Goal: Task Accomplishment & Management: Use online tool/utility

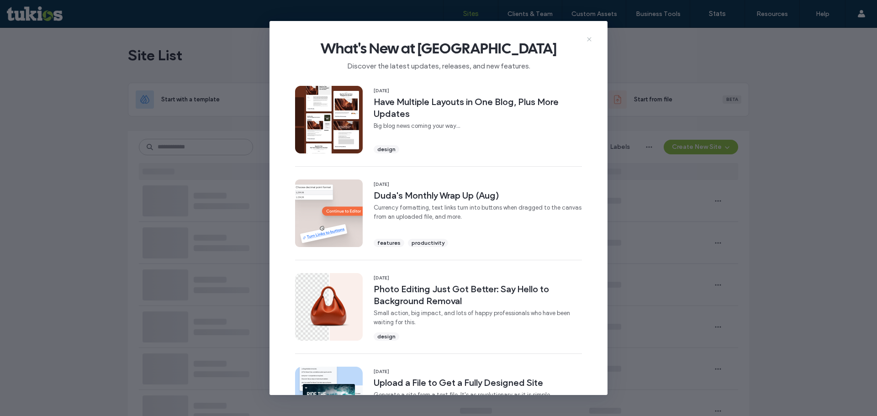
click at [587, 38] on icon at bounding box center [588, 39] width 7 height 7
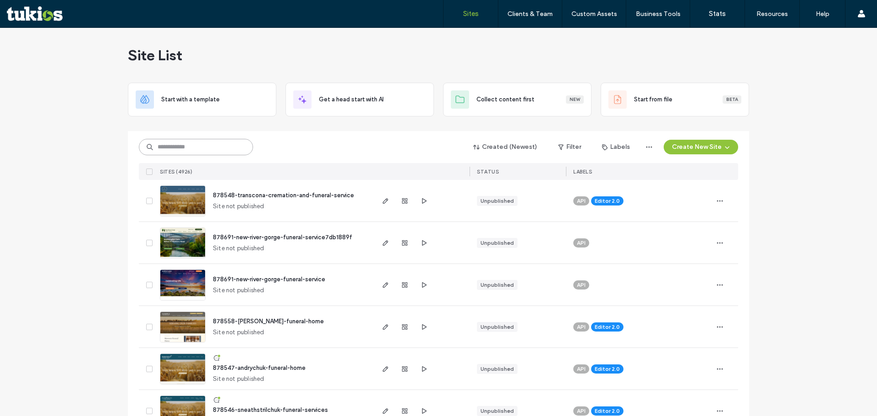
click at [226, 145] on input at bounding box center [196, 147] width 114 height 16
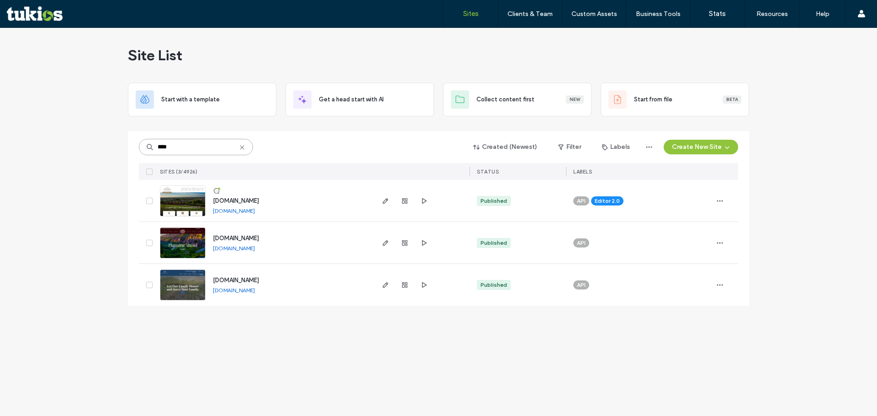
drag, startPoint x: 194, startPoint y: 151, endPoint x: 140, endPoint y: 148, distance: 53.9
click at [141, 148] on input "****" at bounding box center [196, 147] width 114 height 16
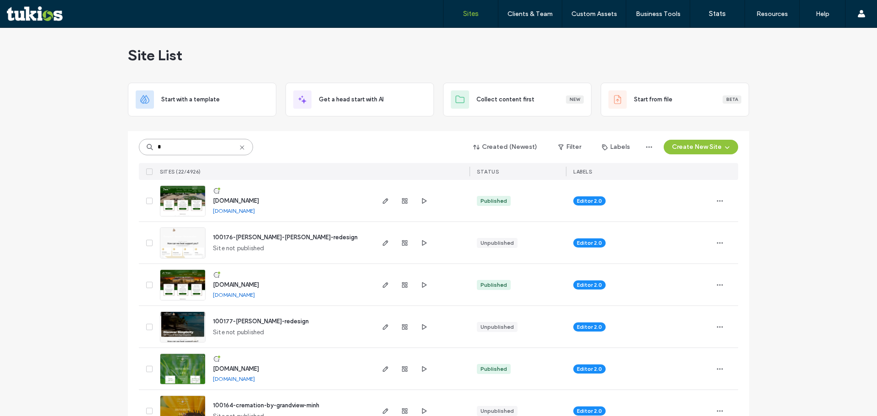
type input "*"
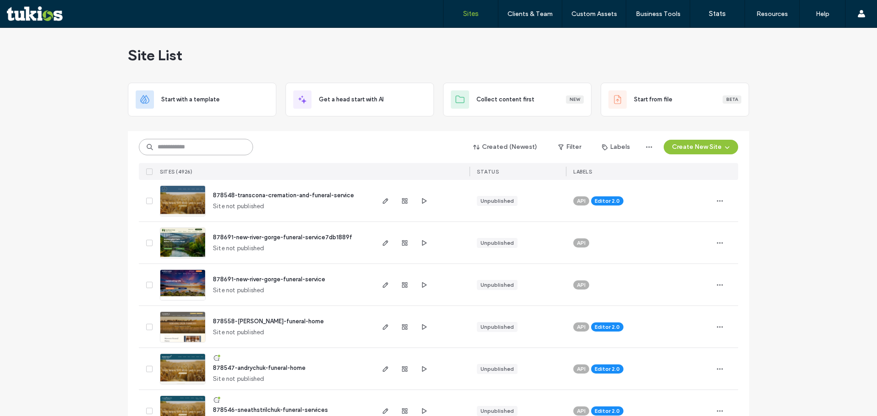
click at [177, 142] on input at bounding box center [196, 147] width 114 height 16
paste input "******"
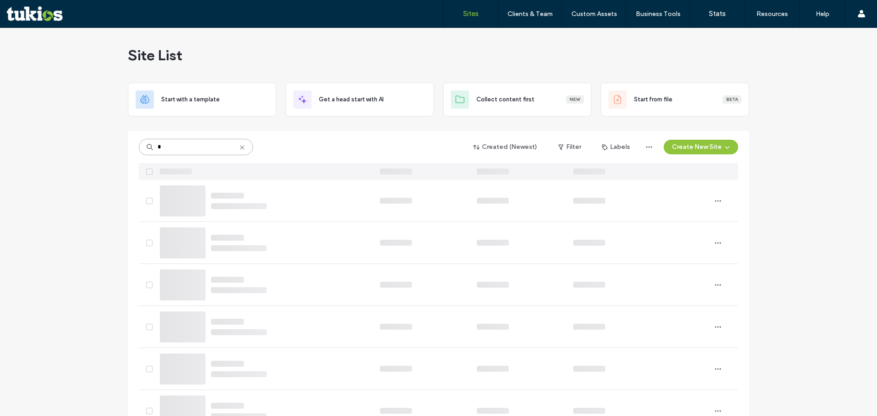
type input "*"
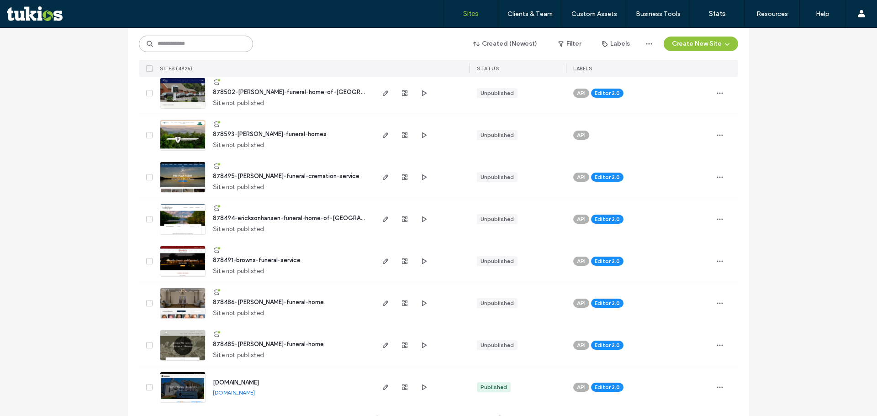
scroll to position [2947, 0]
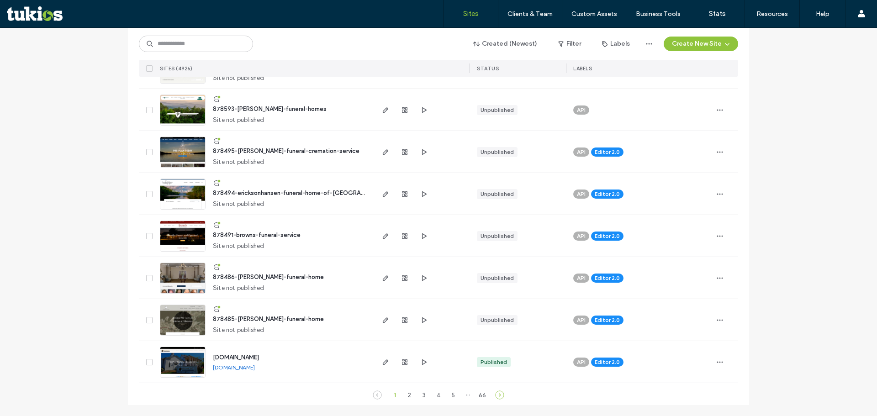
click at [499, 395] on icon at bounding box center [499, 394] width 9 height 9
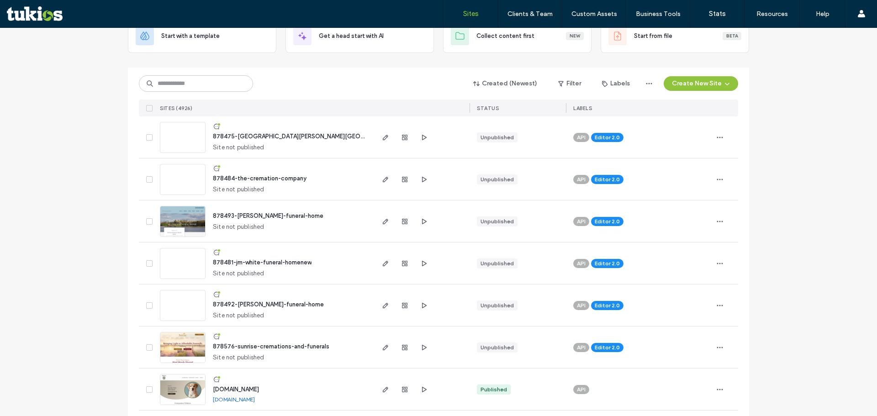
scroll to position [0, 0]
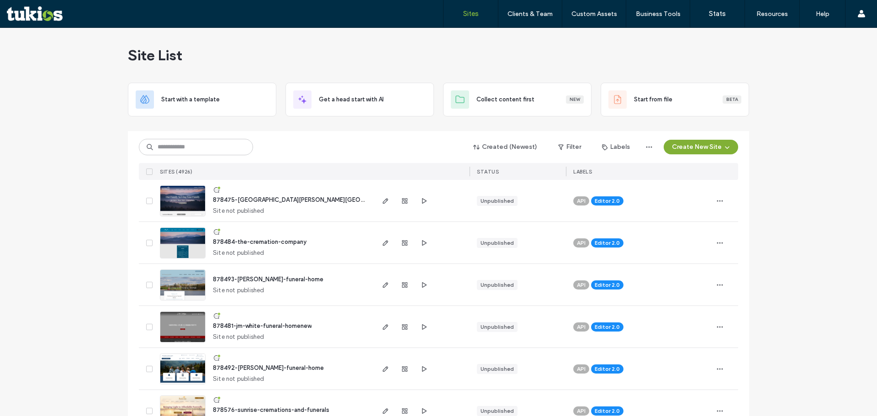
click at [705, 150] on button "Create New Site" at bounding box center [700, 147] width 74 height 15
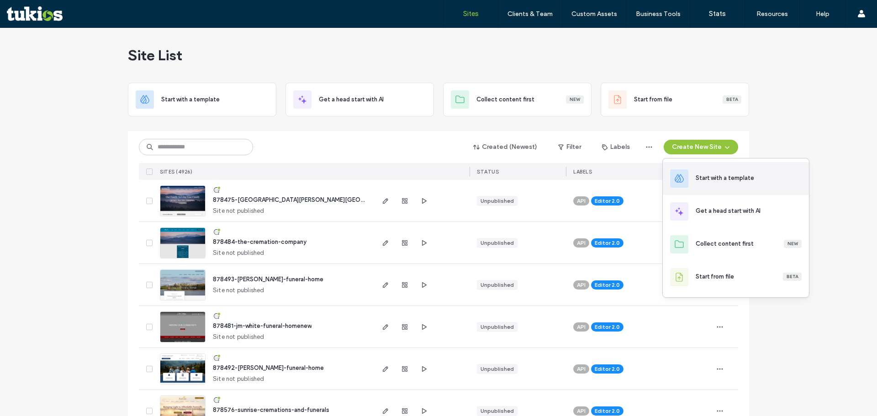
click at [722, 175] on div "Start with a template" at bounding box center [724, 177] width 58 height 9
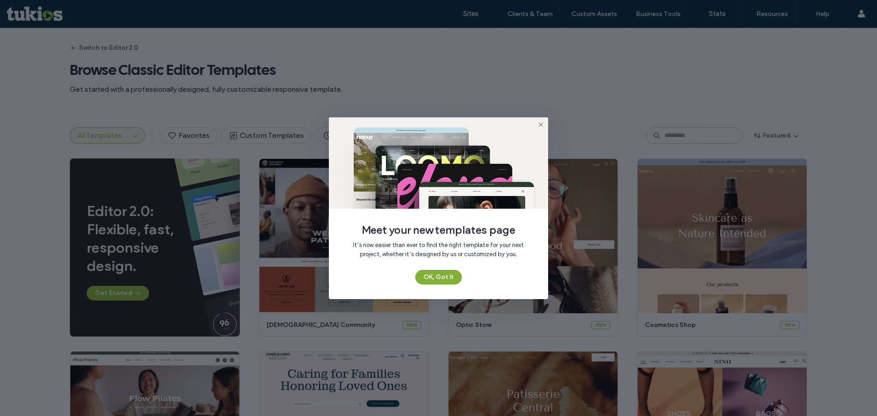
click at [449, 275] on button "OK, Got It" at bounding box center [438, 277] width 47 height 15
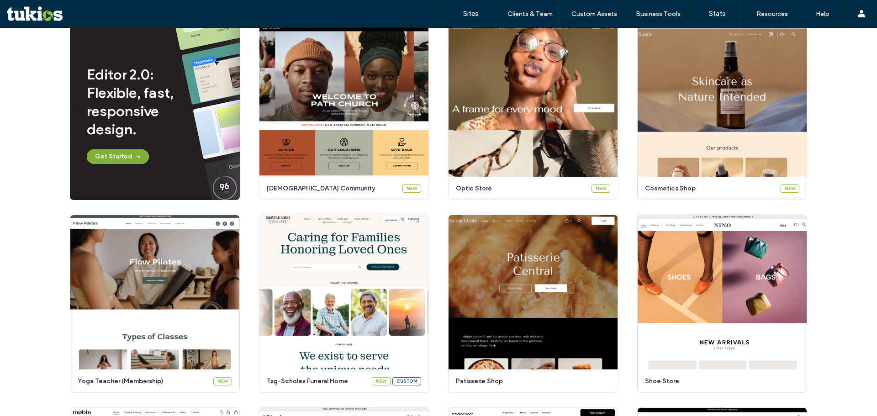
scroll to position [91, 0]
click at [132, 152] on span "button" at bounding box center [136, 156] width 9 height 14
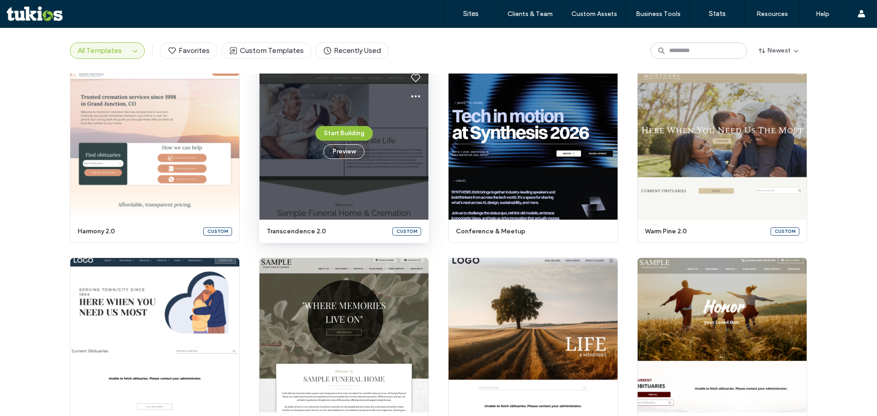
scroll to position [0, 0]
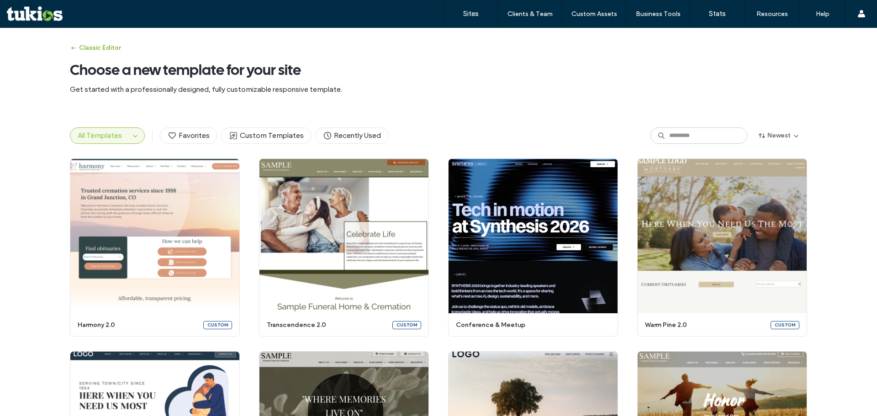
click at [84, 48] on button "Classic Editor" at bounding box center [95, 48] width 51 height 15
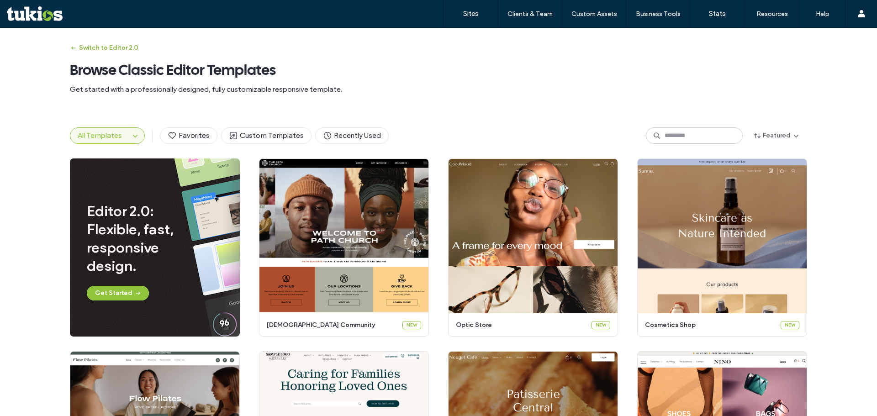
click at [108, 47] on button "Switch to Editor 2.0" at bounding box center [104, 48] width 68 height 15
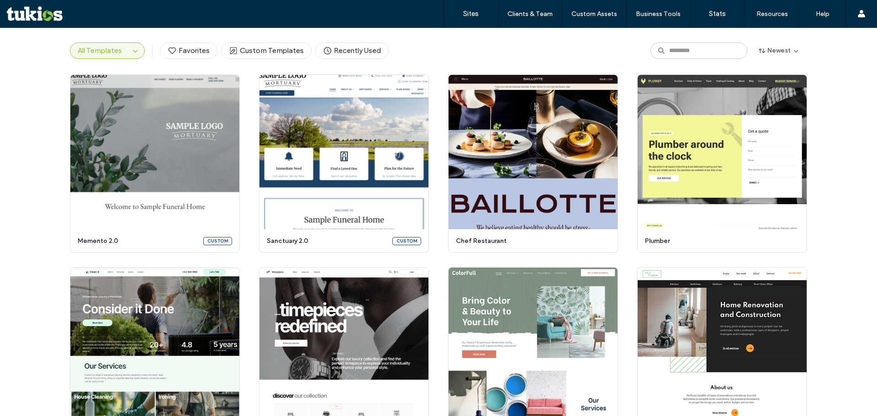
scroll to position [2038, 0]
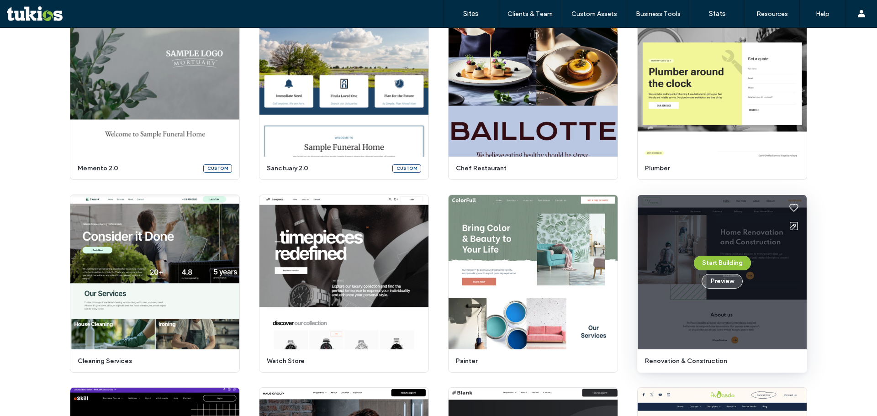
click at [727, 283] on button "Preview" at bounding box center [721, 281] width 41 height 15
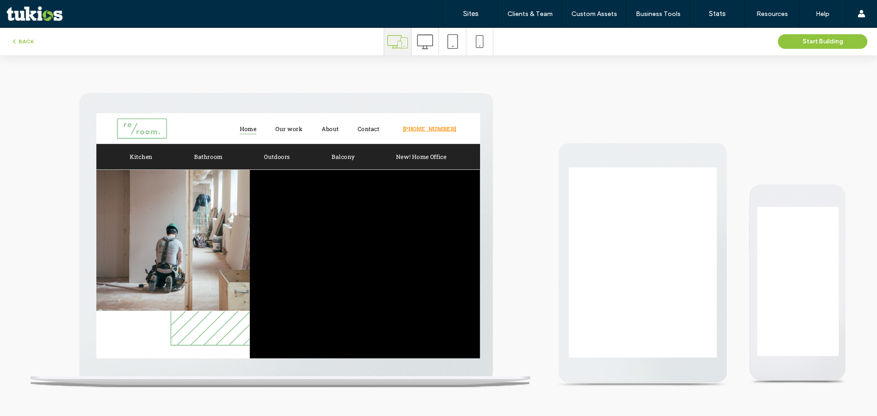
scroll to position [0, 0]
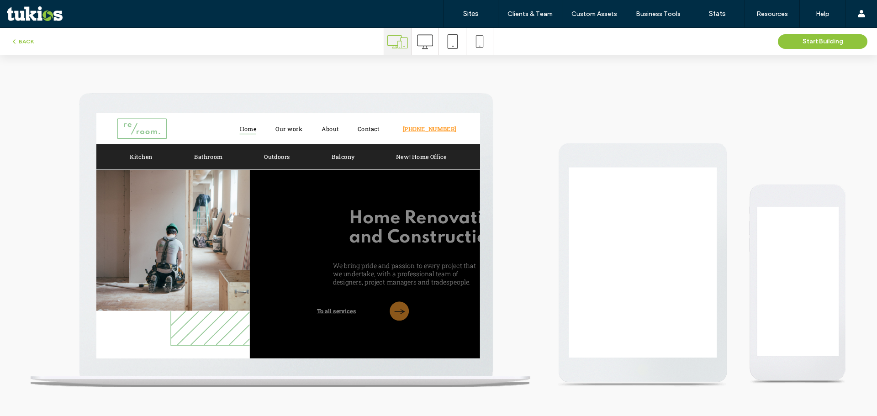
click at [426, 39] on icon at bounding box center [425, 42] width 16 height 16
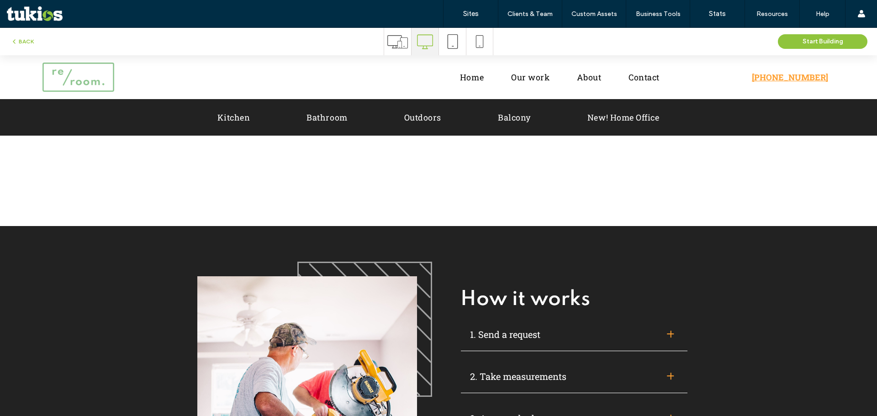
scroll to position [1224, 0]
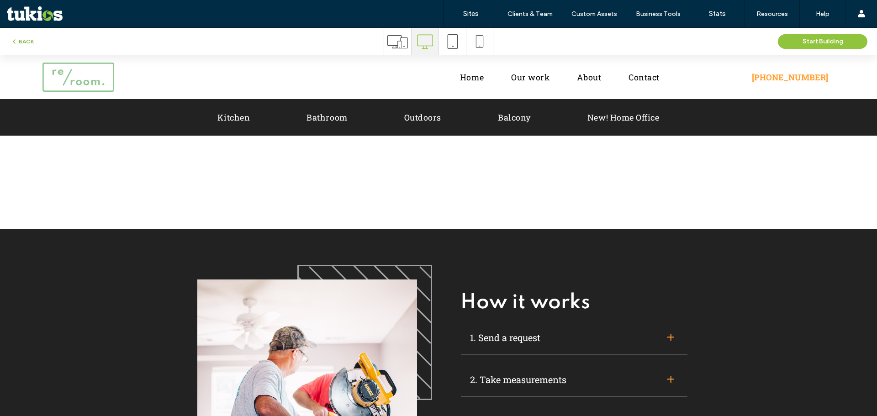
click at [29, 40] on button "BACK" at bounding box center [22, 41] width 23 height 11
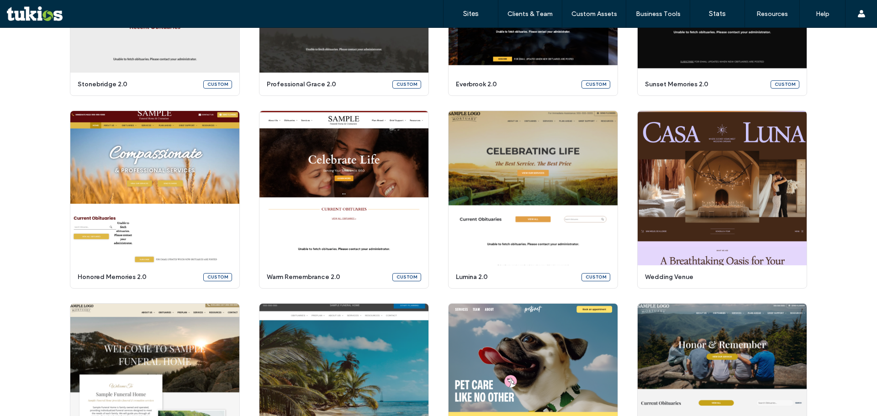
scroll to position [1172, 0]
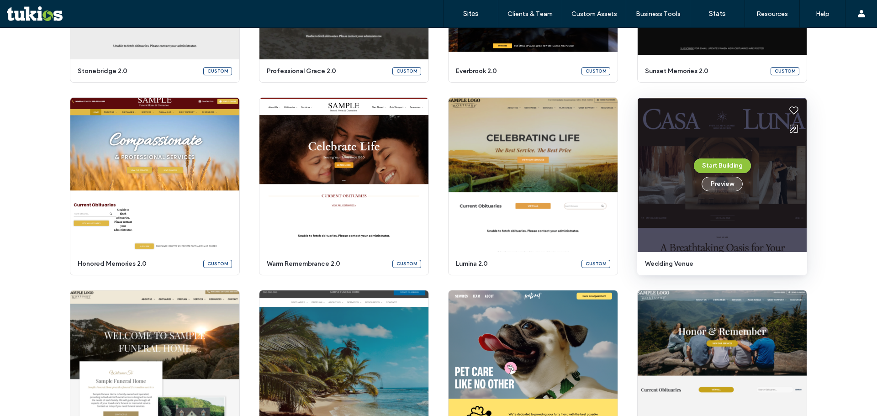
click at [724, 183] on button "Preview" at bounding box center [721, 184] width 41 height 15
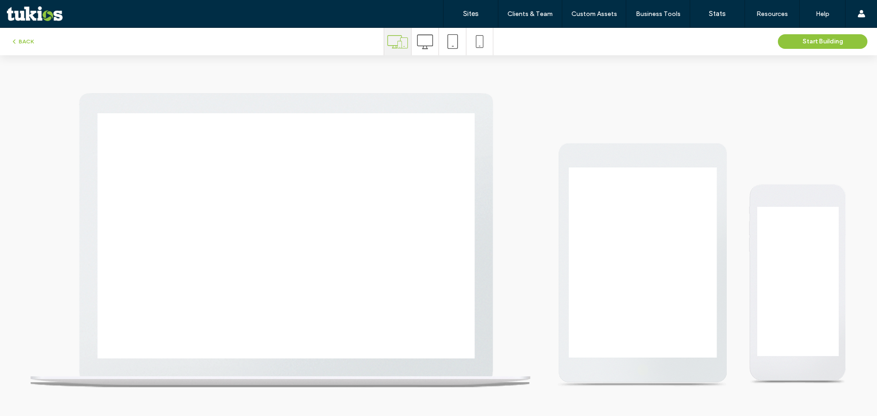
click at [419, 43] on icon at bounding box center [425, 42] width 16 height 16
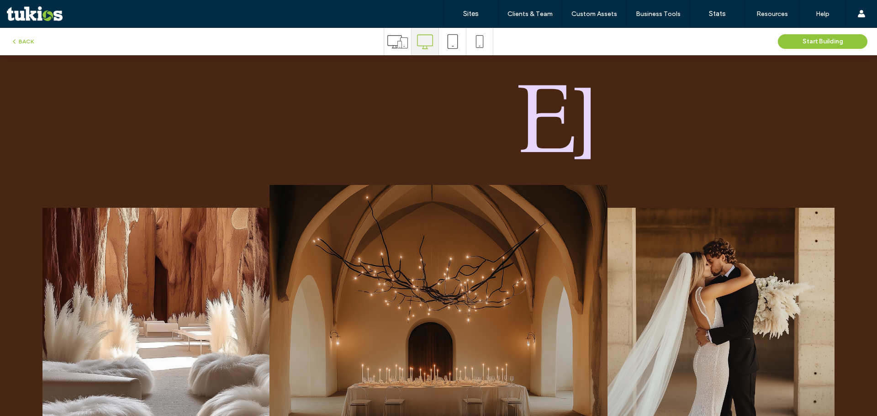
scroll to position [228, 0]
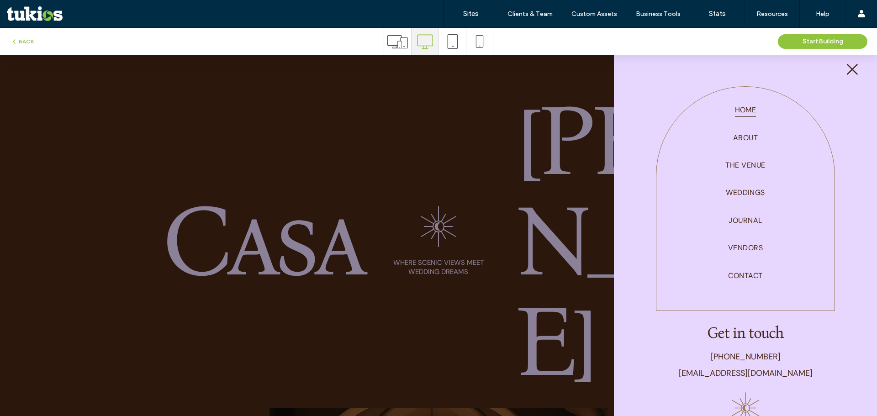
scroll to position [20, 0]
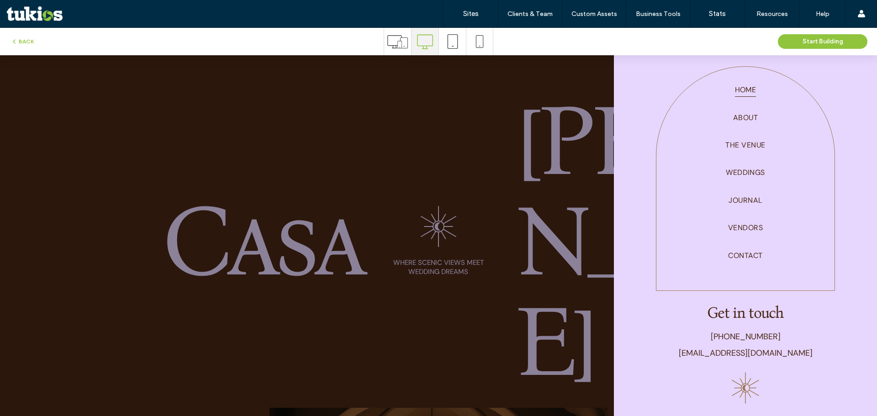
click at [546, 102] on div at bounding box center [438, 235] width 877 height 361
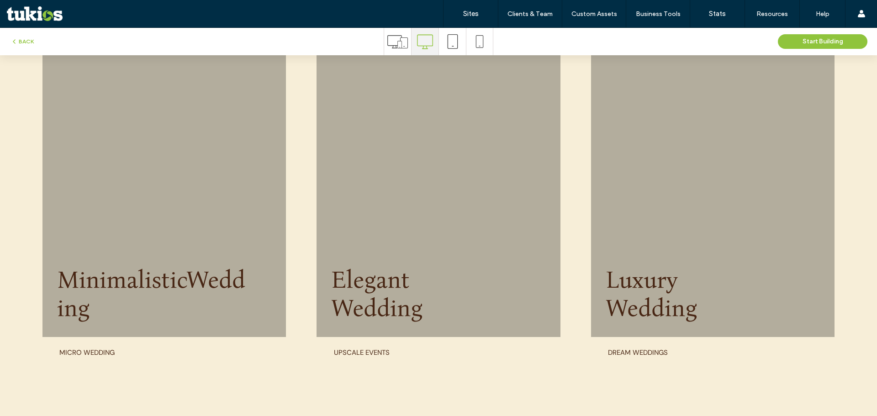
scroll to position [3602, 0]
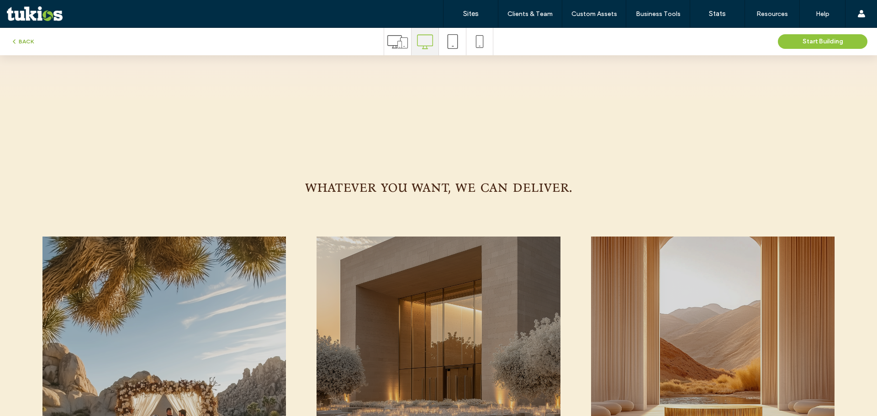
click at [31, 40] on button "BACK" at bounding box center [22, 41] width 23 height 11
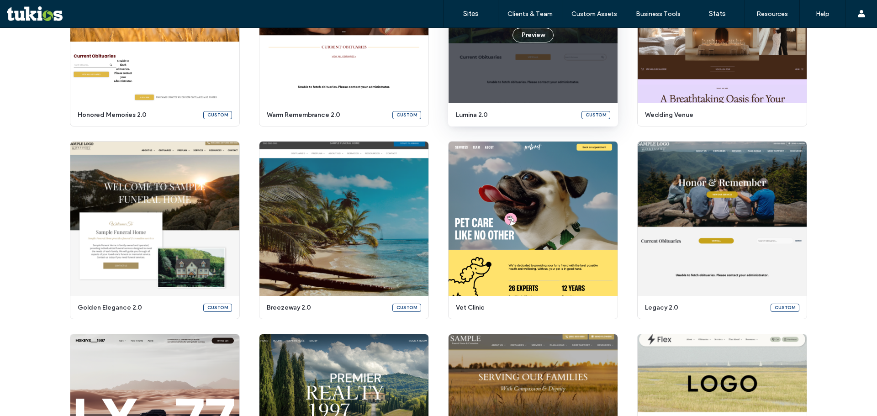
scroll to position [1344, 0]
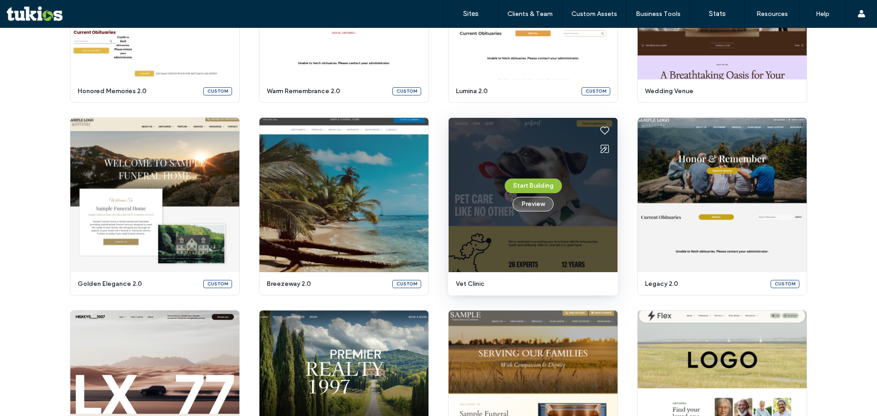
click at [536, 203] on button "Preview" at bounding box center [532, 204] width 41 height 15
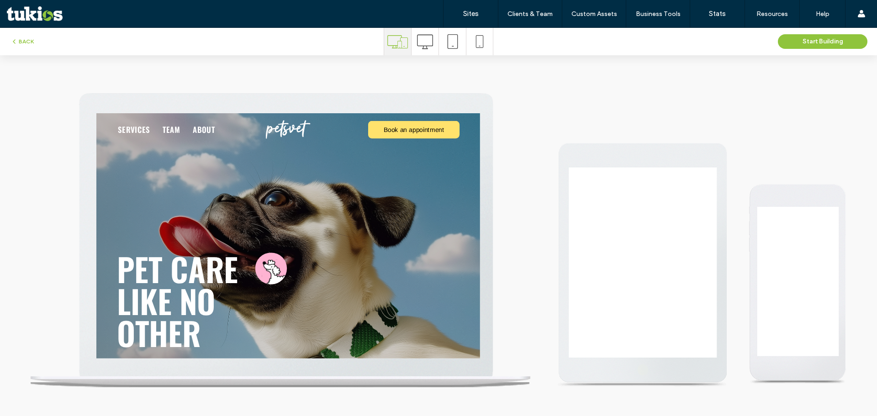
scroll to position [0, 0]
click at [431, 42] on icon at bounding box center [425, 42] width 16 height 16
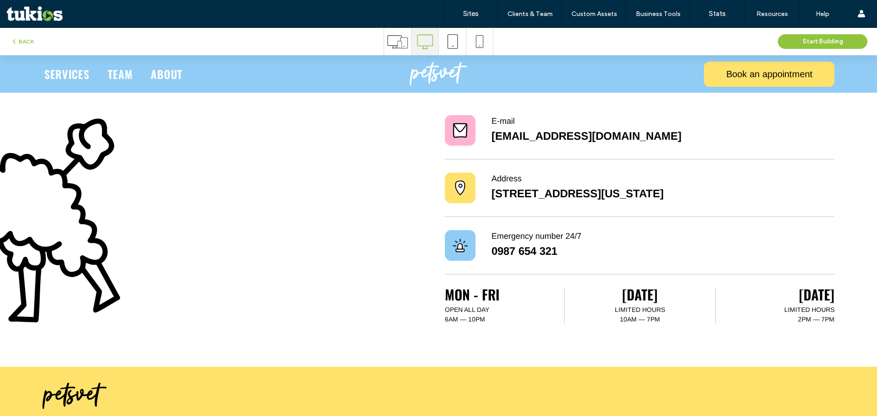
scroll to position [1893, 0]
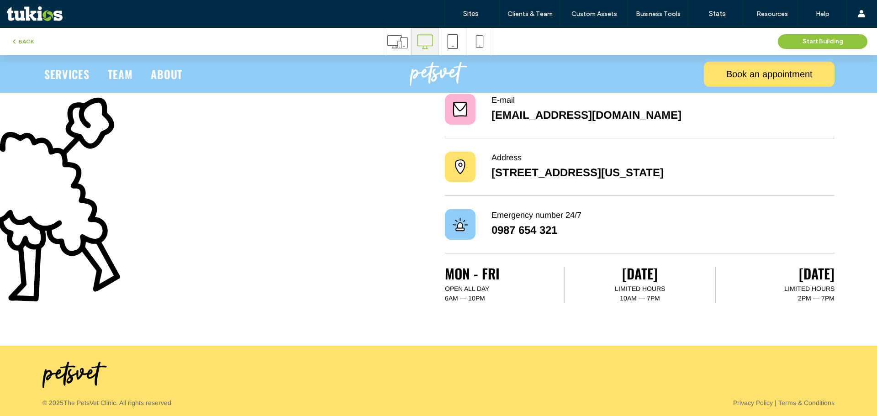
click at [27, 43] on button "BACK" at bounding box center [22, 41] width 23 height 11
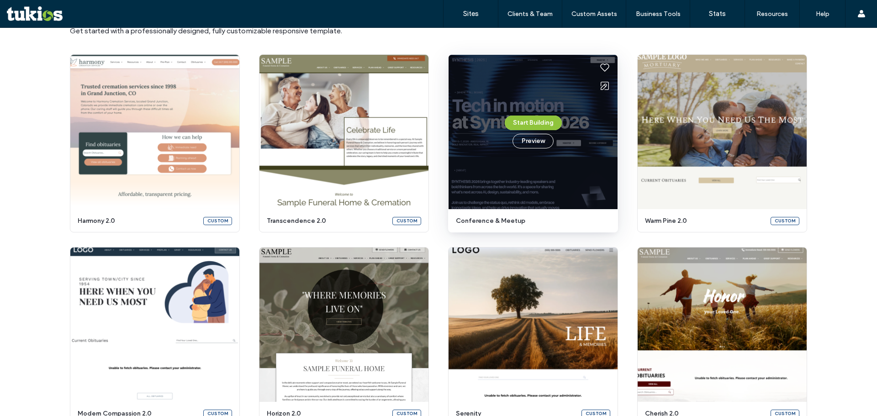
scroll to position [59, 0]
click at [538, 141] on button "Preview" at bounding box center [532, 140] width 41 height 15
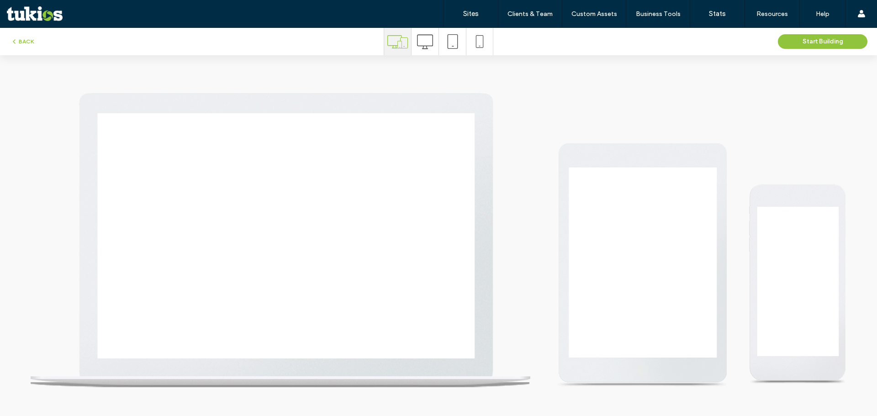
click at [426, 40] on icon at bounding box center [425, 42] width 16 height 16
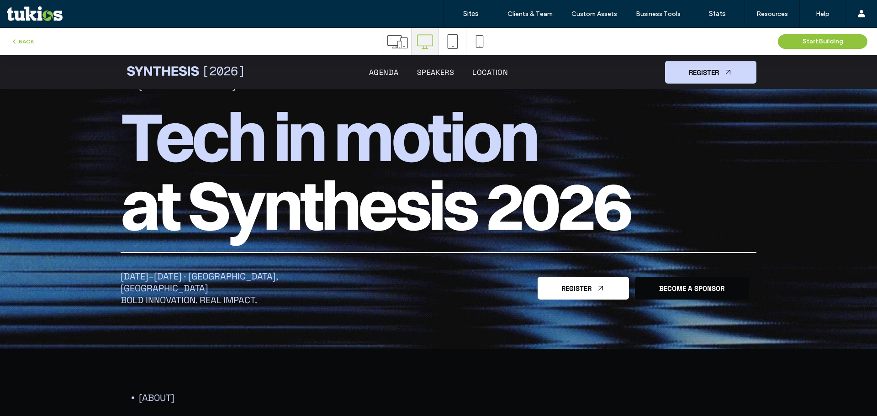
scroll to position [183, 0]
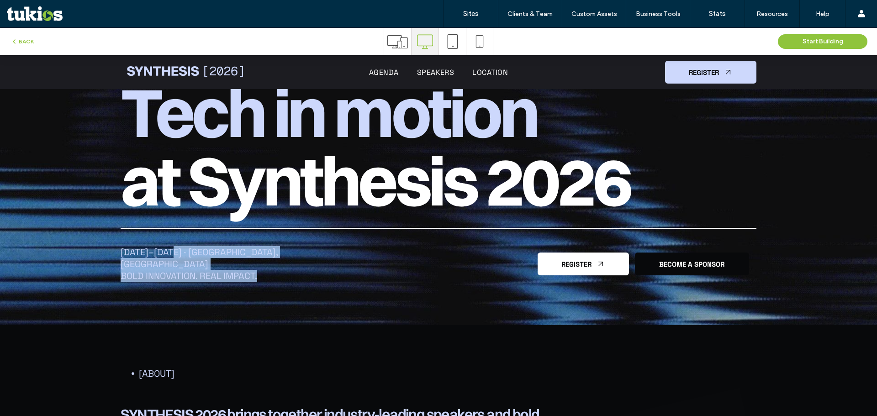
drag, startPoint x: 277, startPoint y: 272, endPoint x: 172, endPoint y: 255, distance: 106.7
click at [167, 256] on div "May 6–7, 2026 · Amsterdam, NL Bold innovation. Real impact. REGISTER BECOME A S…" at bounding box center [438, 264] width 650 height 52
click at [288, 258] on p "May 6–7, 2026 · Amsterdam, NL" at bounding box center [216, 258] width 191 height 24
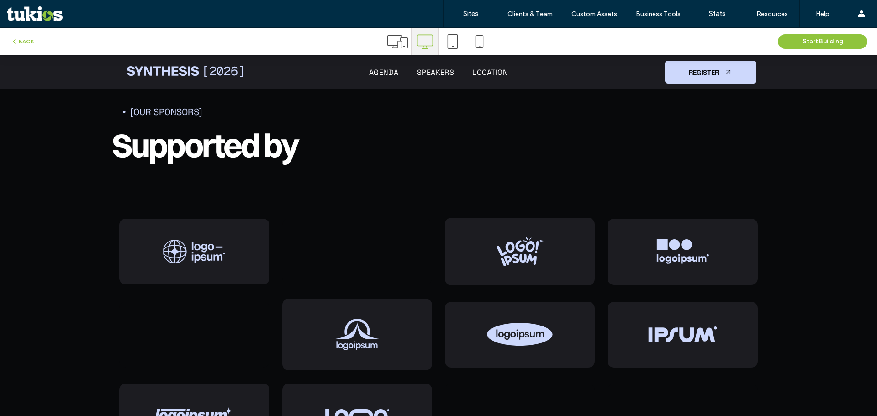
scroll to position [2694, 0]
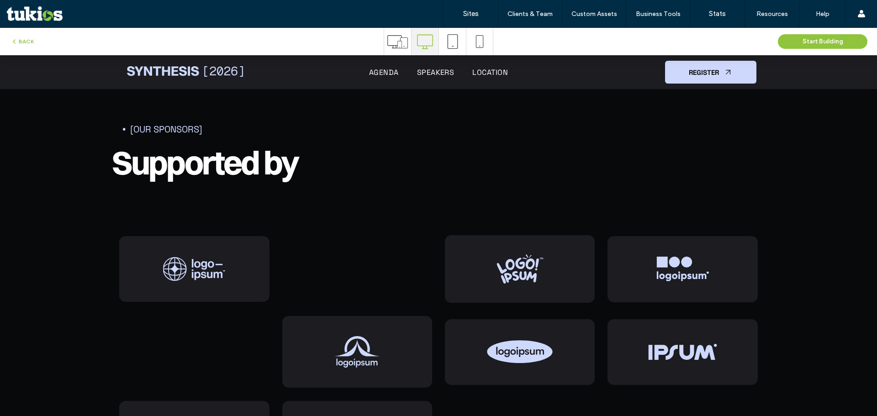
click at [330, 240] on div at bounding box center [357, 269] width 150 height 66
drag, startPoint x: 262, startPoint y: 207, endPoint x: 454, endPoint y: 294, distance: 210.7
click at [454, 294] on div at bounding box center [438, 350] width 685 height 329
click at [411, 203] on div at bounding box center [438, 350] width 685 height 329
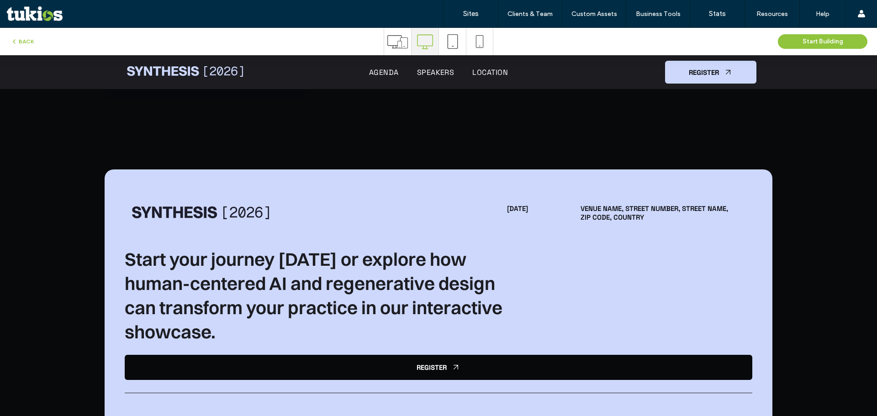
scroll to position [5366, 0]
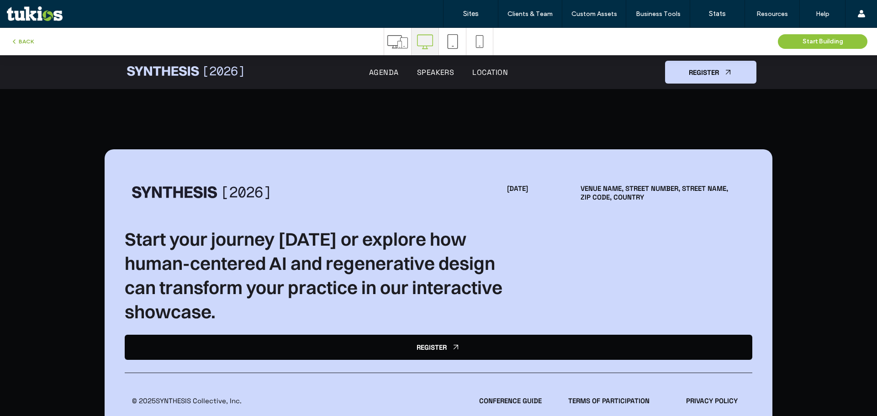
click at [21, 41] on button "BACK" at bounding box center [22, 41] width 23 height 11
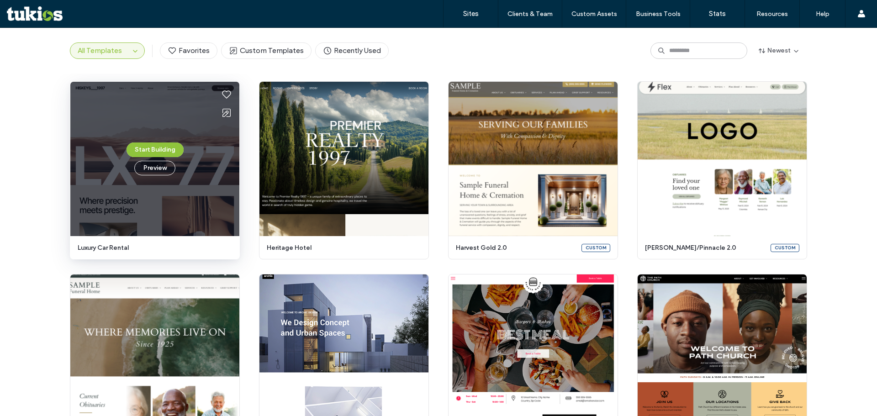
scroll to position [1592, 0]
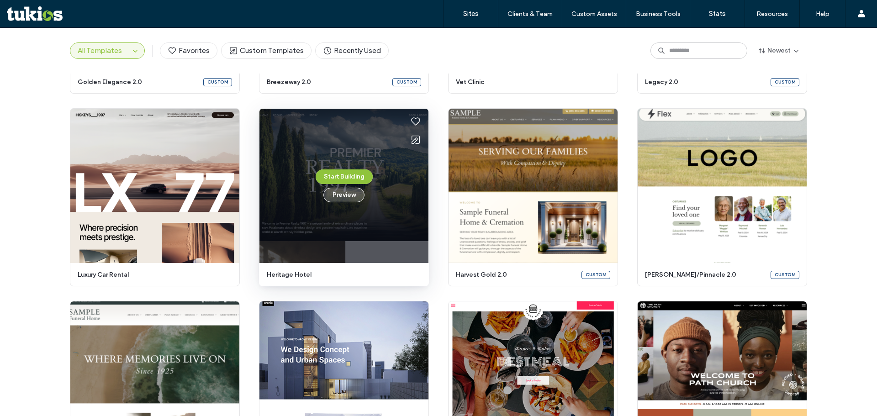
click at [334, 191] on button "Preview" at bounding box center [343, 195] width 41 height 15
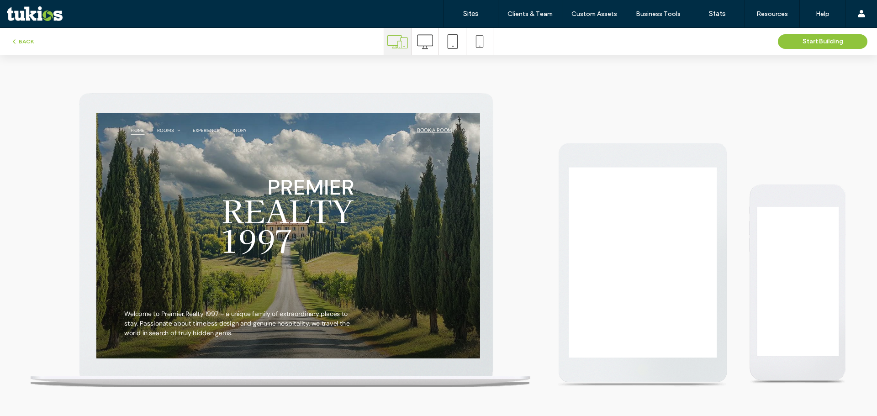
scroll to position [0, 0]
click at [420, 42] on icon at bounding box center [425, 42] width 16 height 16
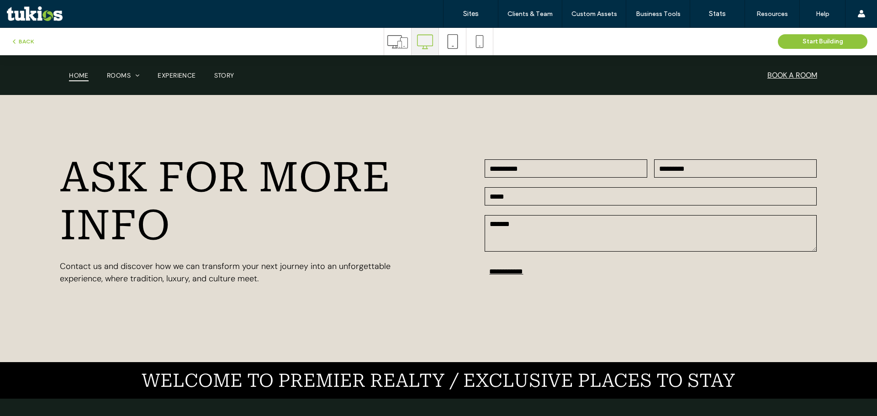
scroll to position [2557, 0]
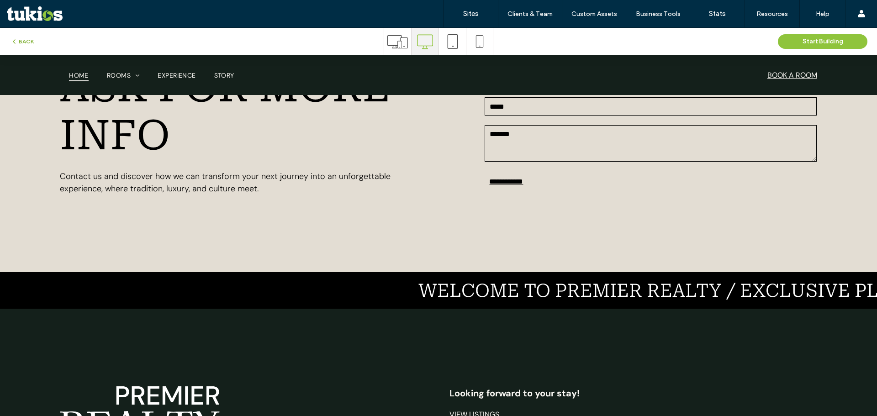
click at [26, 39] on button "BACK" at bounding box center [22, 41] width 23 height 11
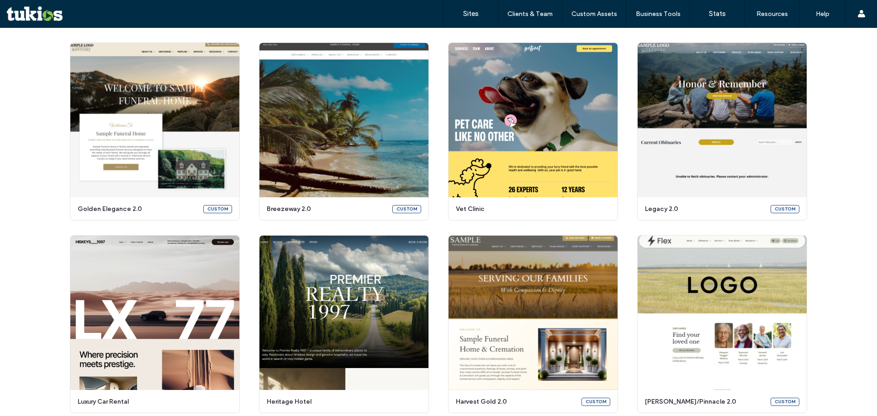
scroll to position [1491, 0]
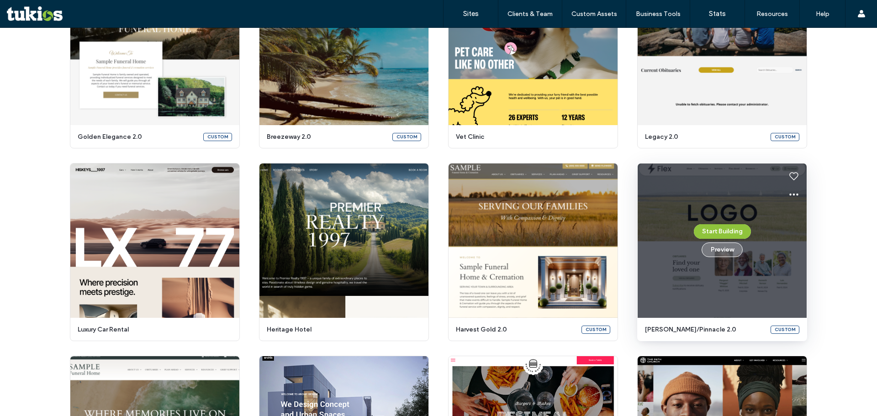
click at [717, 251] on button "Preview" at bounding box center [721, 249] width 41 height 15
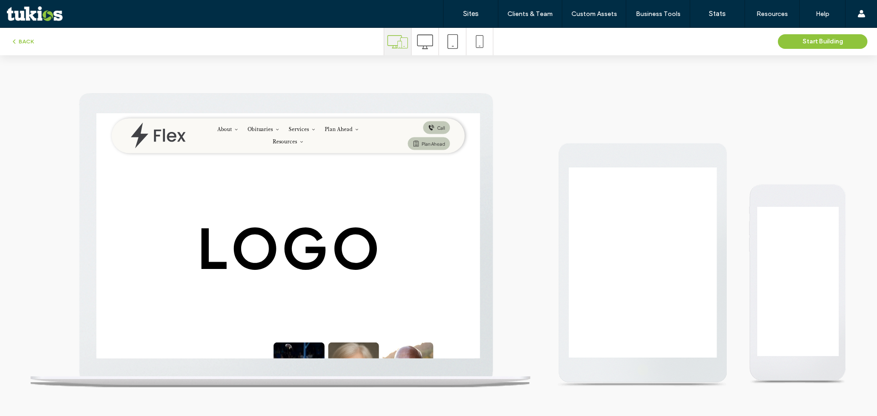
scroll to position [0, 0]
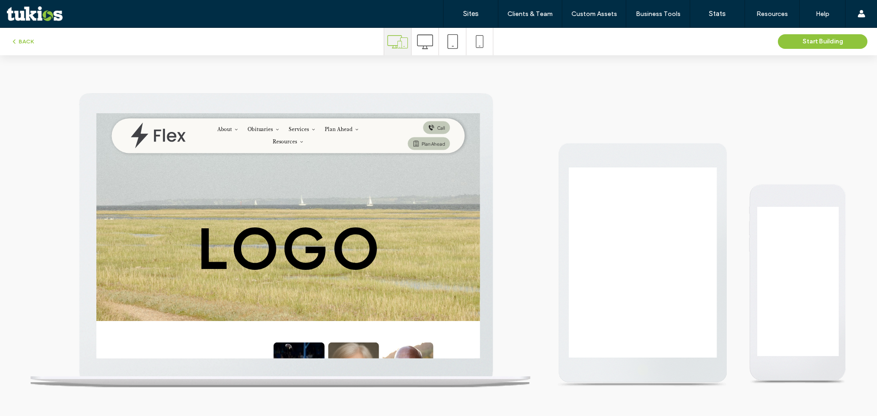
drag, startPoint x: 0, startPoint y: 0, endPoint x: 424, endPoint y: 42, distance: 426.2
click at [424, 42] on icon at bounding box center [425, 42] width 16 height 16
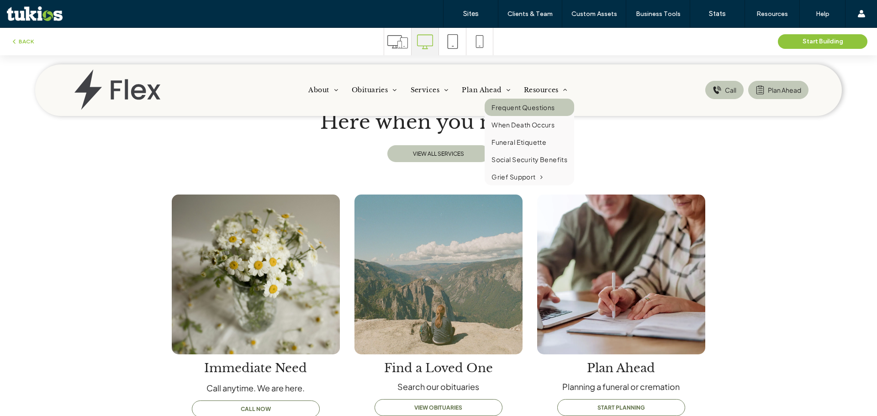
scroll to position [594, 0]
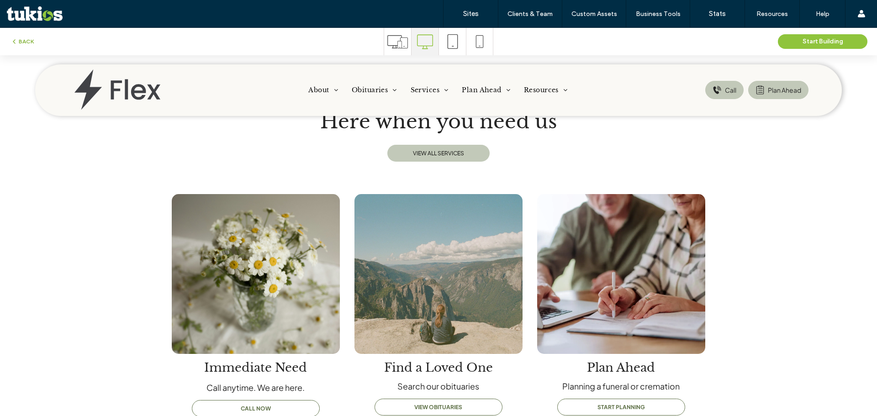
click at [29, 42] on button "BACK" at bounding box center [22, 41] width 23 height 11
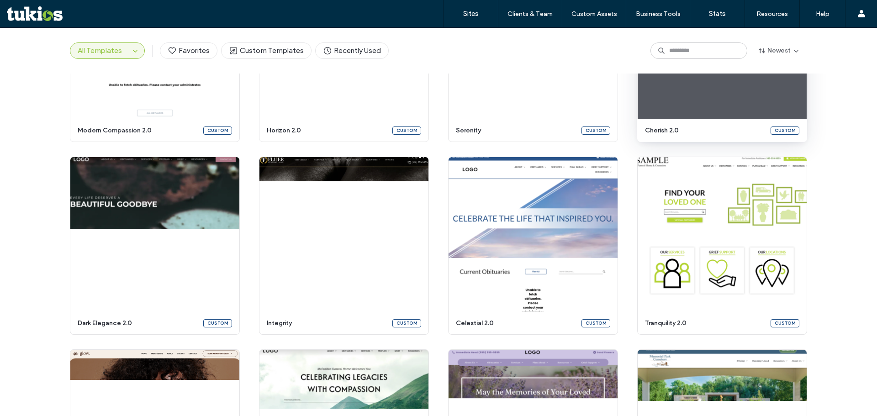
scroll to position [212, 0]
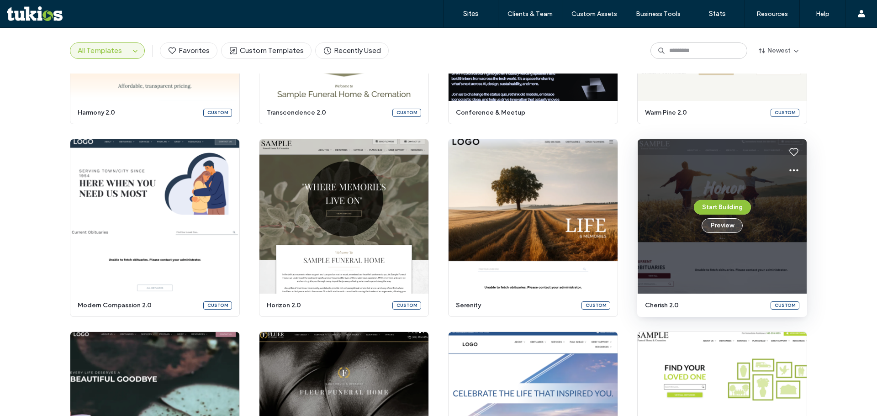
click at [726, 228] on button "Preview" at bounding box center [721, 225] width 41 height 15
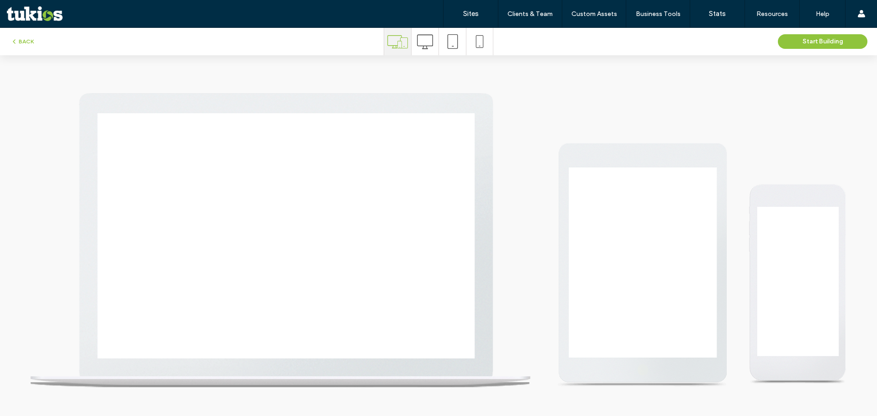
click at [427, 36] on icon at bounding box center [425, 42] width 16 height 16
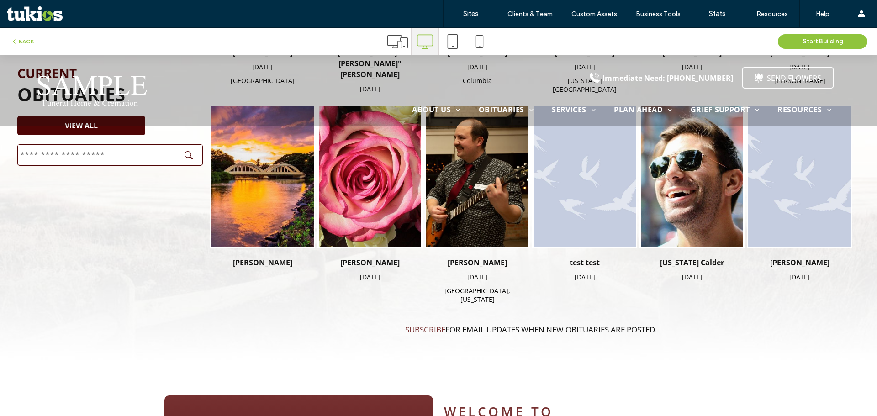
scroll to position [449, 0]
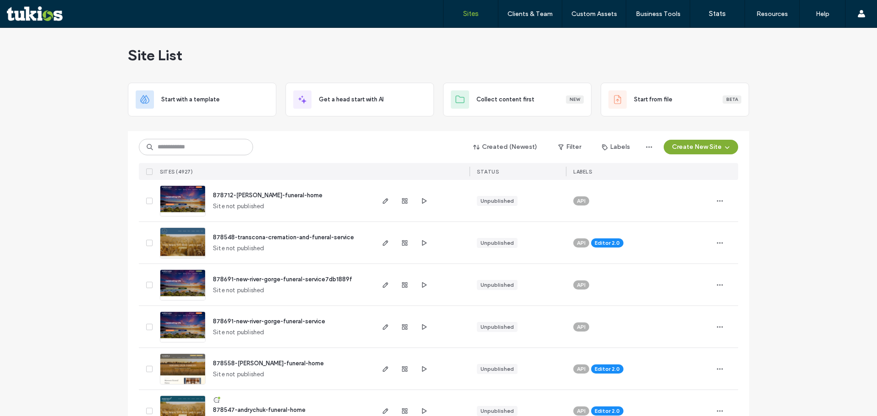
click at [688, 147] on button "Create New Site" at bounding box center [700, 147] width 74 height 15
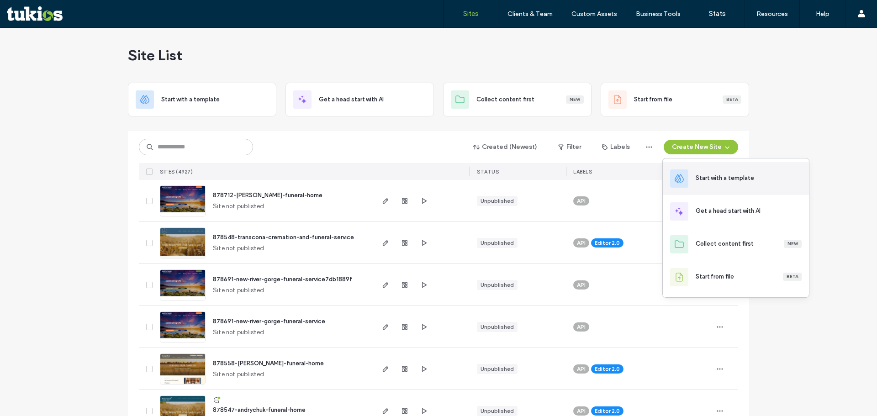
click at [714, 177] on div "Start with a template" at bounding box center [724, 177] width 58 height 9
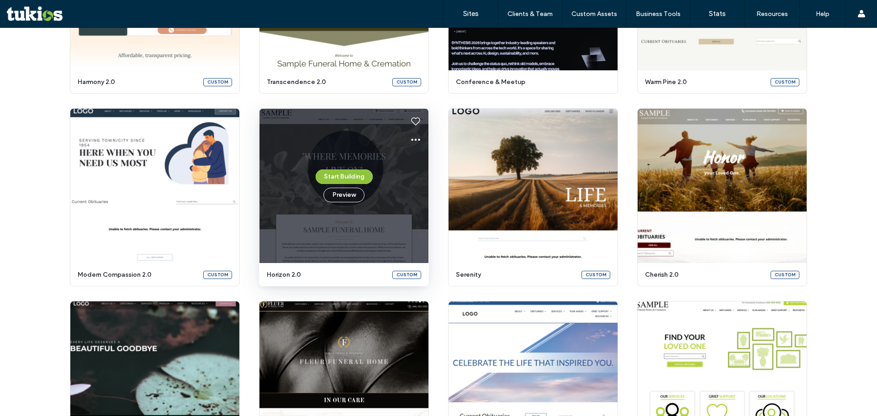
scroll to position [198, 0]
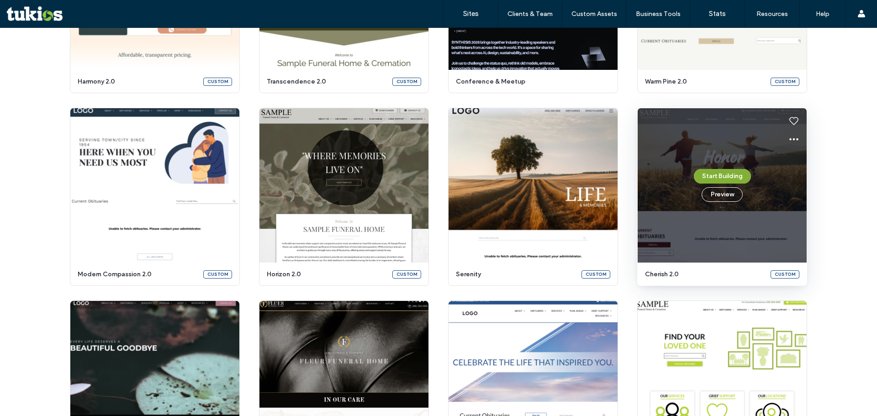
click at [725, 177] on button "Start Building" at bounding box center [722, 176] width 57 height 15
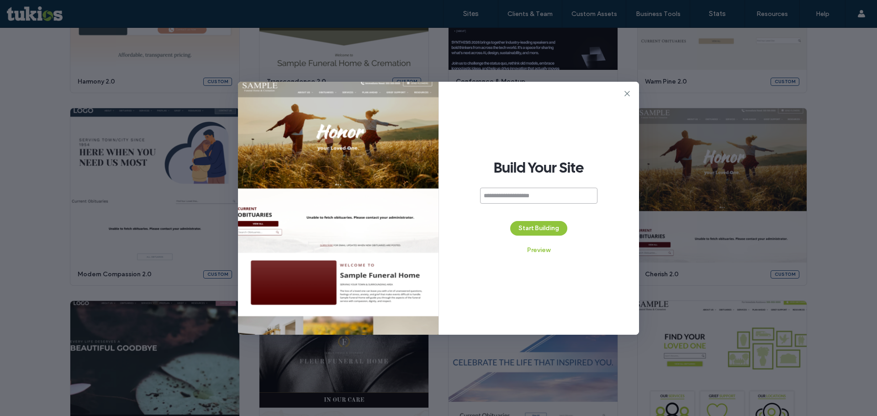
click at [520, 195] on input at bounding box center [538, 196] width 117 height 16
paste input "******"
click at [544, 195] on input "******" at bounding box center [538, 196] width 117 height 16
type input "**********"
click at [543, 228] on button "Start Building" at bounding box center [538, 228] width 57 height 15
